Goal: Navigation & Orientation: Find specific page/section

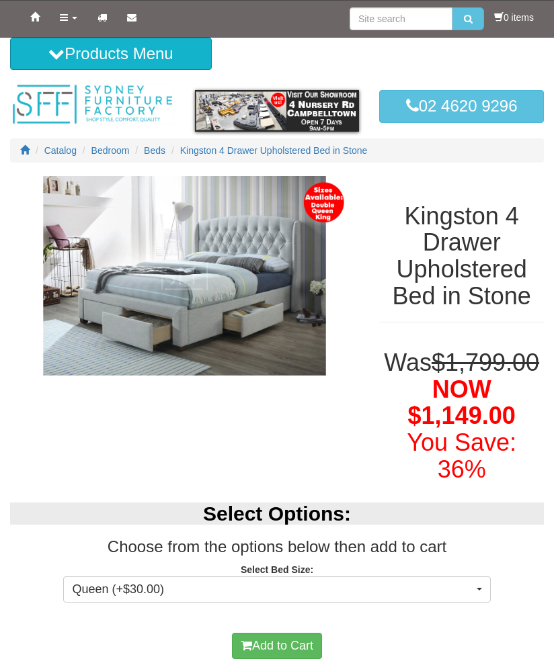
select select "1300"
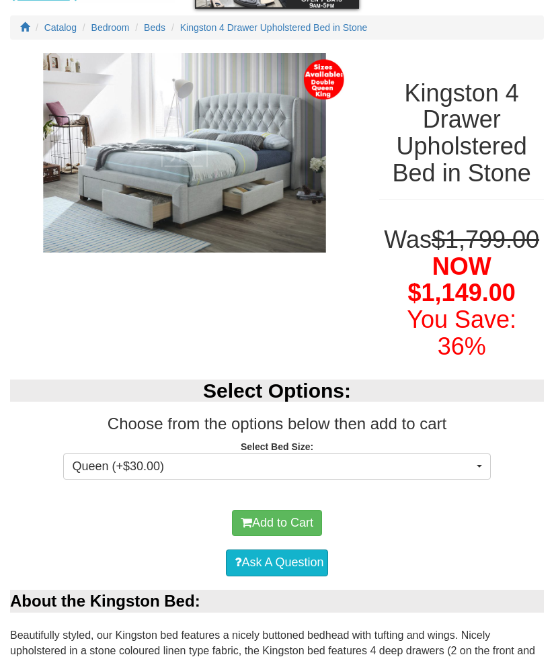
click at [161, 33] on span "Beds" at bounding box center [155, 27] width 22 height 11
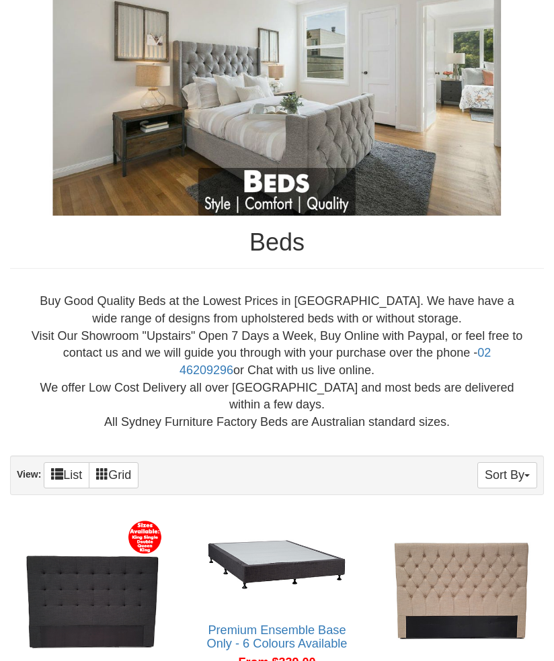
scroll to position [168, 0]
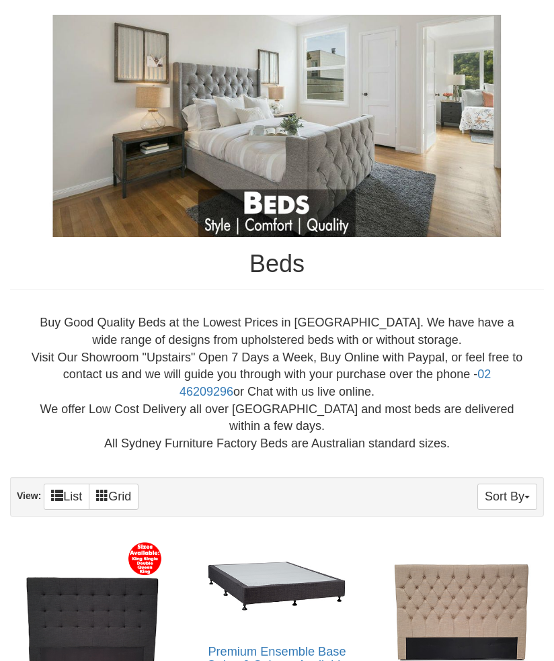
click at [507, 484] on button "Sort By" at bounding box center [507, 497] width 60 height 26
click at [490, 533] on link "Price+" at bounding box center [483, 541] width 106 height 17
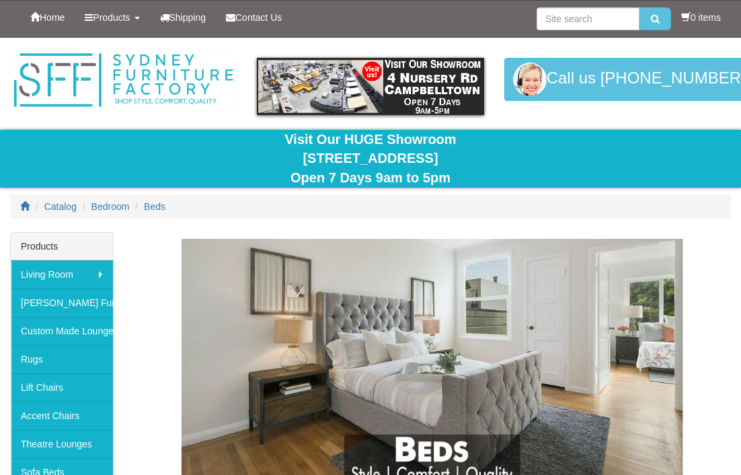
scroll to position [527, 0]
